Goal: Transaction & Acquisition: Purchase product/service

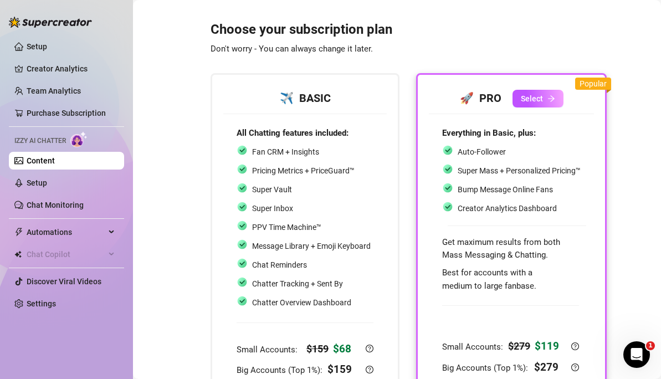
scroll to position [52, 0]
click at [517, 96] on button "Select" at bounding box center [537, 99] width 51 height 18
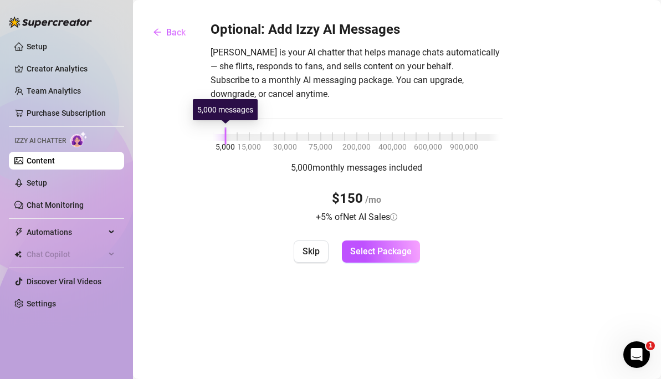
drag, startPoint x: 226, startPoint y: 135, endPoint x: 213, endPoint y: 135, distance: 13.3
click at [213, 135] on div "5,000 15,000 30,000 75,000 200,000 400,000 600,000 900,000" at bounding box center [356, 135] width 286 height 7
drag, startPoint x: 228, startPoint y: 133, endPoint x: 212, endPoint y: 133, distance: 16.1
click at [212, 133] on div "5,000 15,000 30,000 75,000 200,000 400,000 600,000 900,000" at bounding box center [356, 135] width 292 height 7
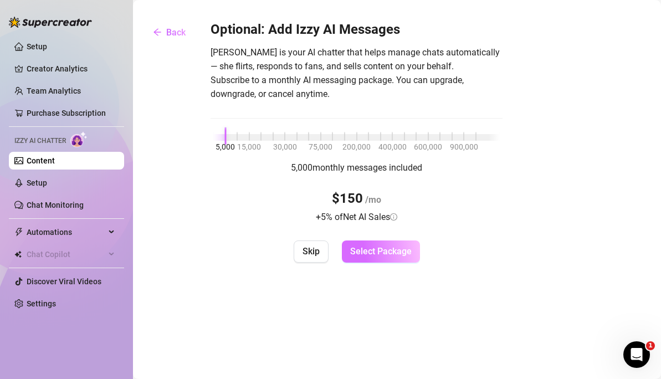
click at [364, 252] on span "Select Package" at bounding box center [380, 251] width 61 height 11
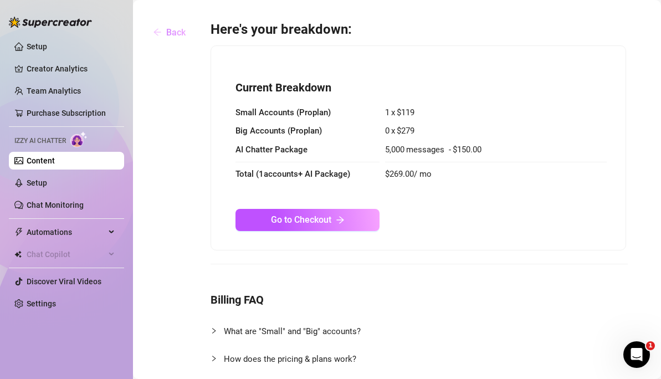
click at [179, 33] on span "Back" at bounding box center [175, 32] width 19 height 11
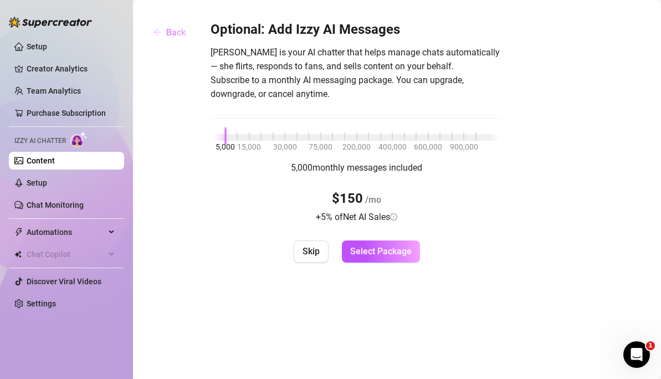
click at [175, 33] on span "Back" at bounding box center [175, 32] width 19 height 11
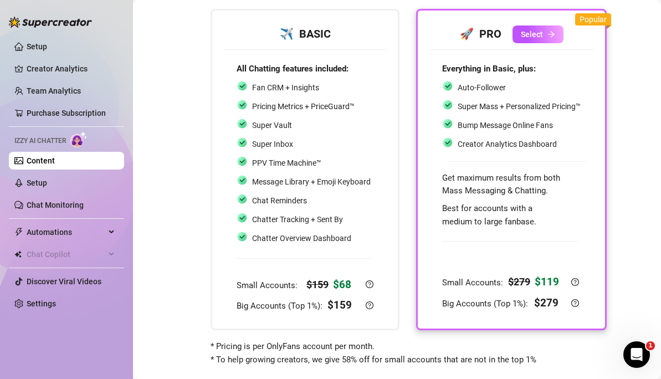
scroll to position [61, 0]
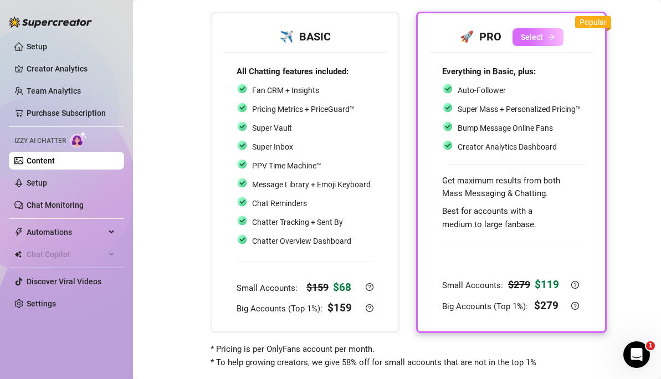
click at [527, 33] on span "Select" at bounding box center [532, 37] width 22 height 9
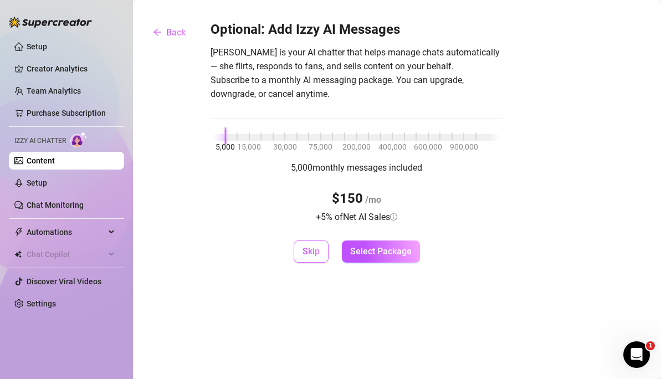
click at [313, 249] on span "Skip" at bounding box center [310, 251] width 17 height 11
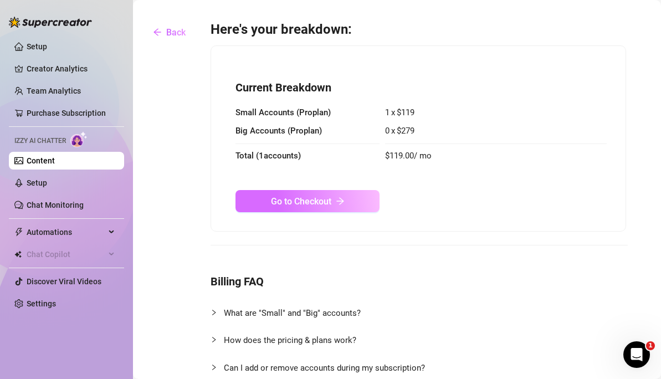
click at [307, 199] on span "Go to Checkout" at bounding box center [301, 201] width 60 height 11
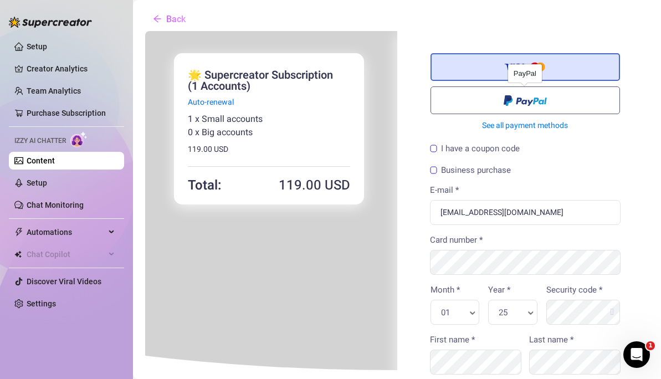
click at [480, 110] on label at bounding box center [524, 99] width 190 height 28
click at [144, 30] on input "radio" at bounding box center [144, 30] width 0 height 0
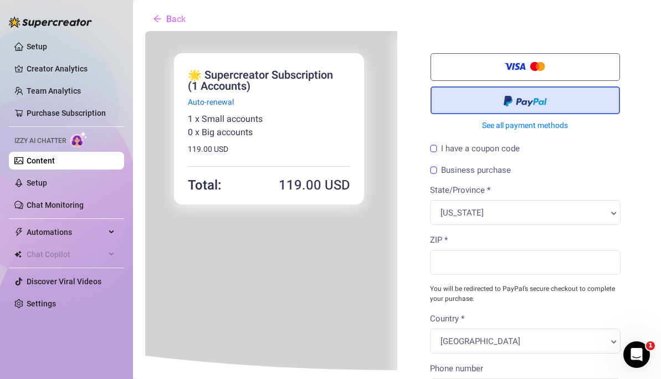
scroll to position [73, 0]
